Goal: Task Accomplishment & Management: Manage account settings

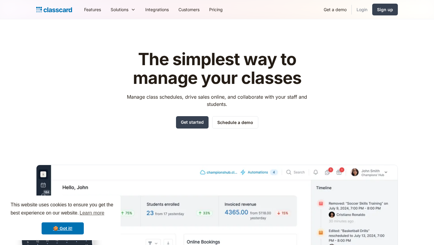
click at [361, 13] on link "Login" at bounding box center [361, 10] width 20 height 14
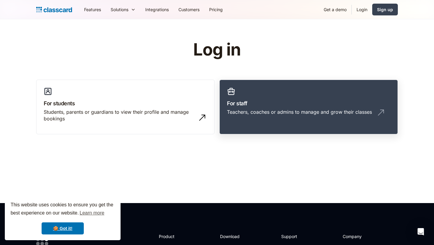
click at [300, 83] on link "For staff Teachers, coaches or admins to manage and grow their classes" at bounding box center [308, 107] width 178 height 55
